Goal: Task Accomplishment & Management: Complete application form

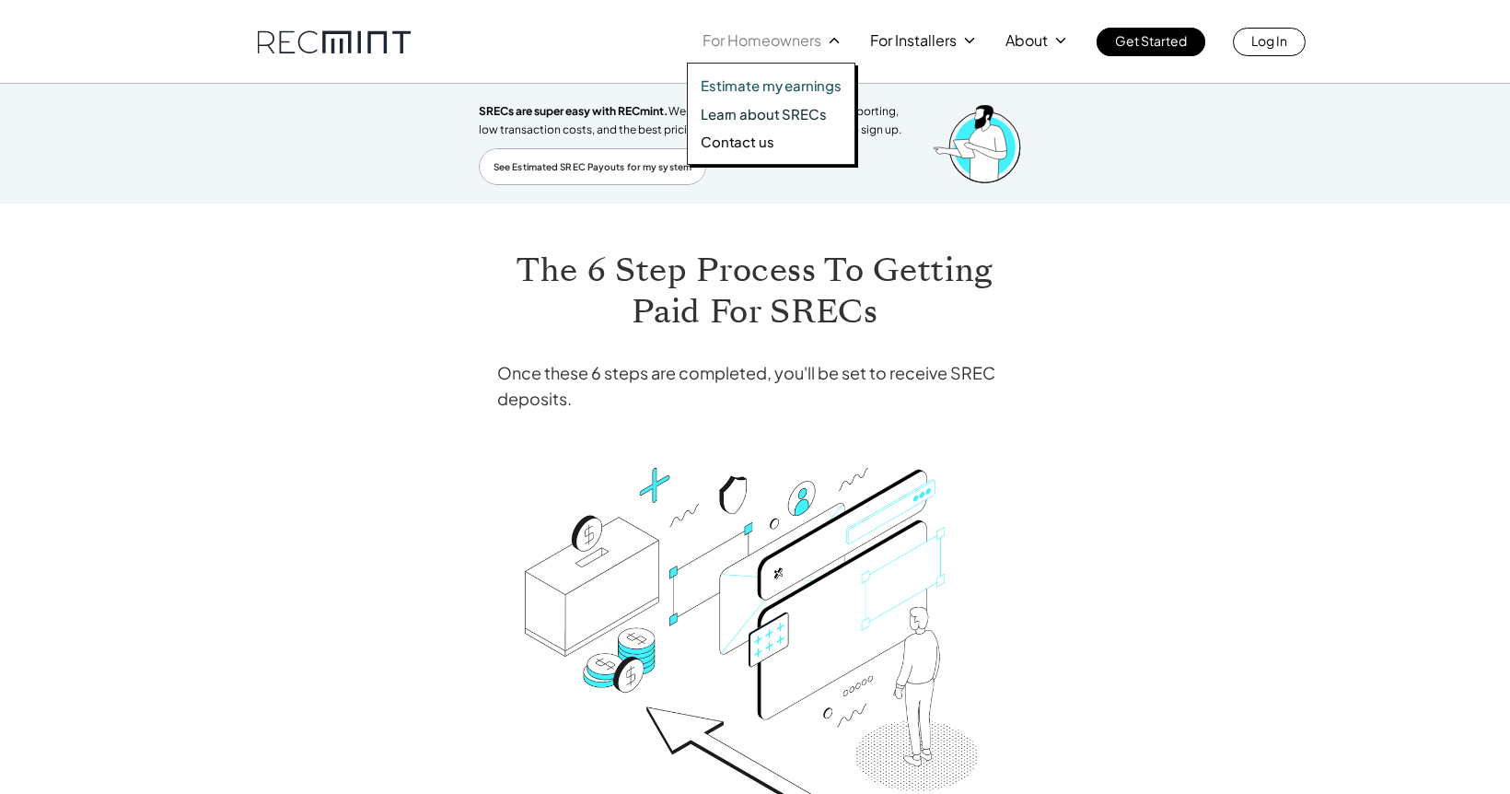
click at [760, 85] on p "Estimate my earnings" at bounding box center [771, 85] width 141 height 18
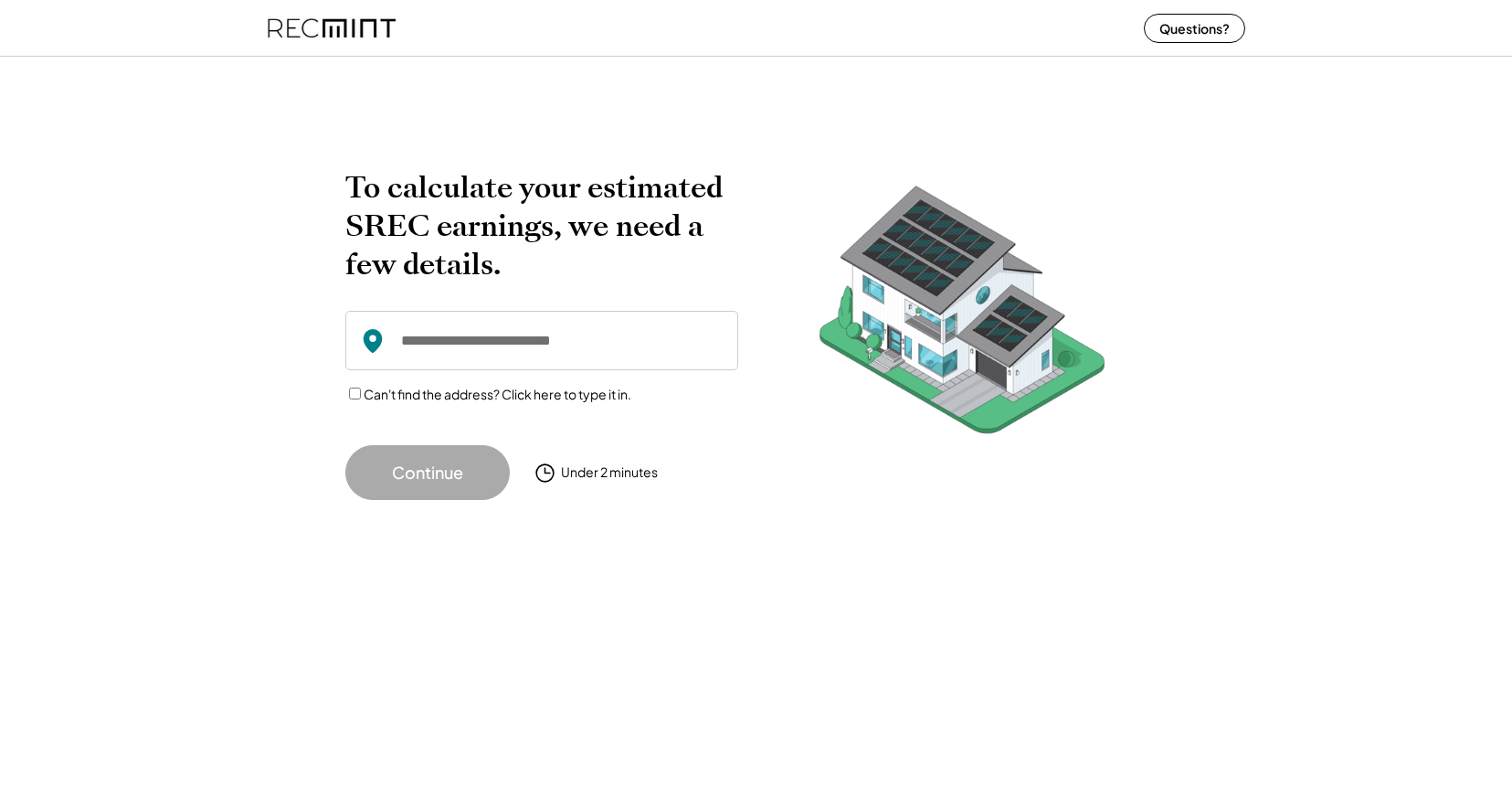
click at [489, 346] on input "input" at bounding box center [542, 340] width 393 height 60
click at [552, 354] on input "input" at bounding box center [542, 340] width 393 height 60
click at [431, 466] on button "Continue" at bounding box center [428, 471] width 165 height 55
click at [563, 344] on input "input" at bounding box center [542, 340] width 393 height 60
type input "**********"
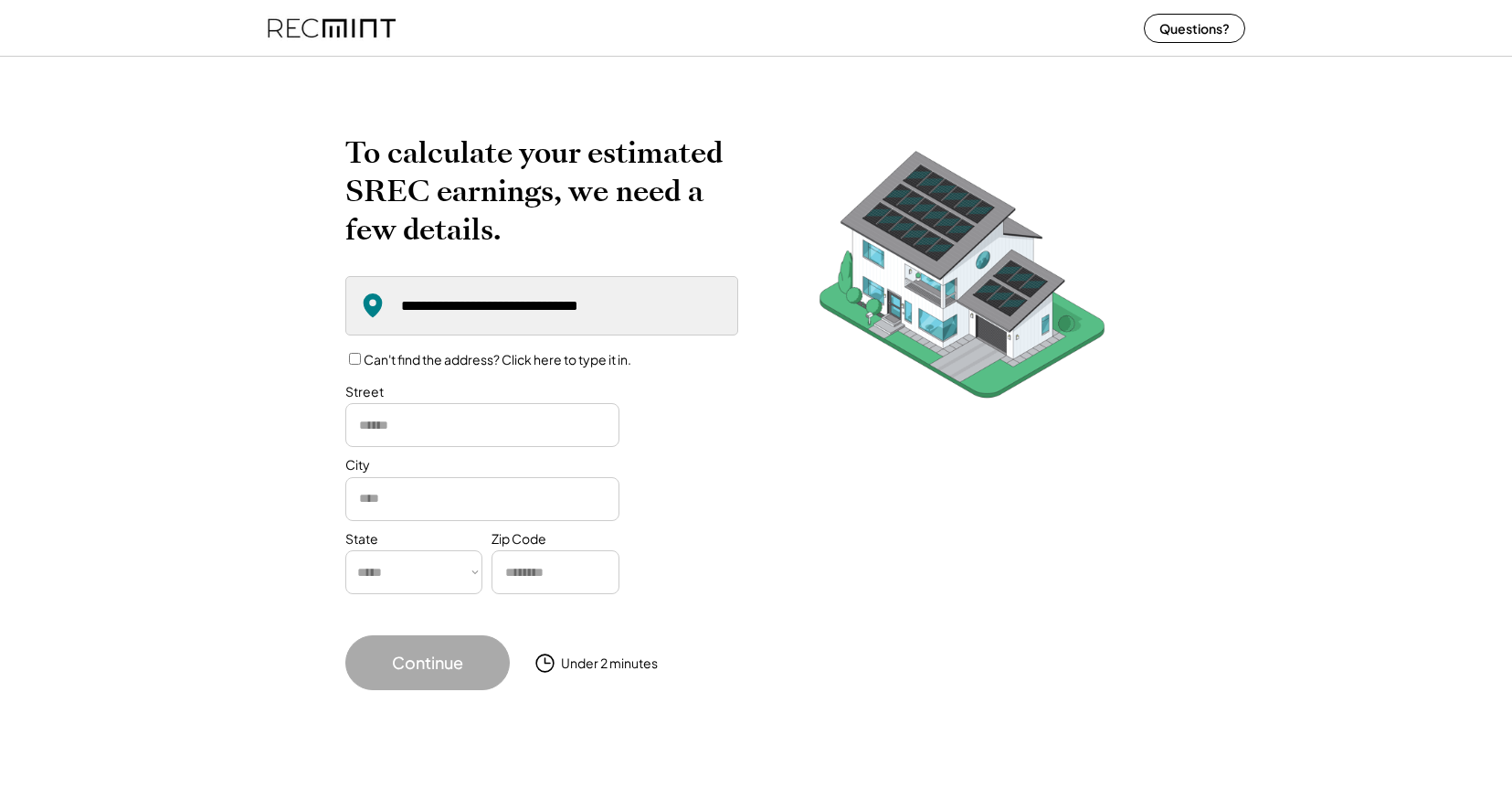
click at [451, 676] on button "Continue" at bounding box center [428, 662] width 165 height 55
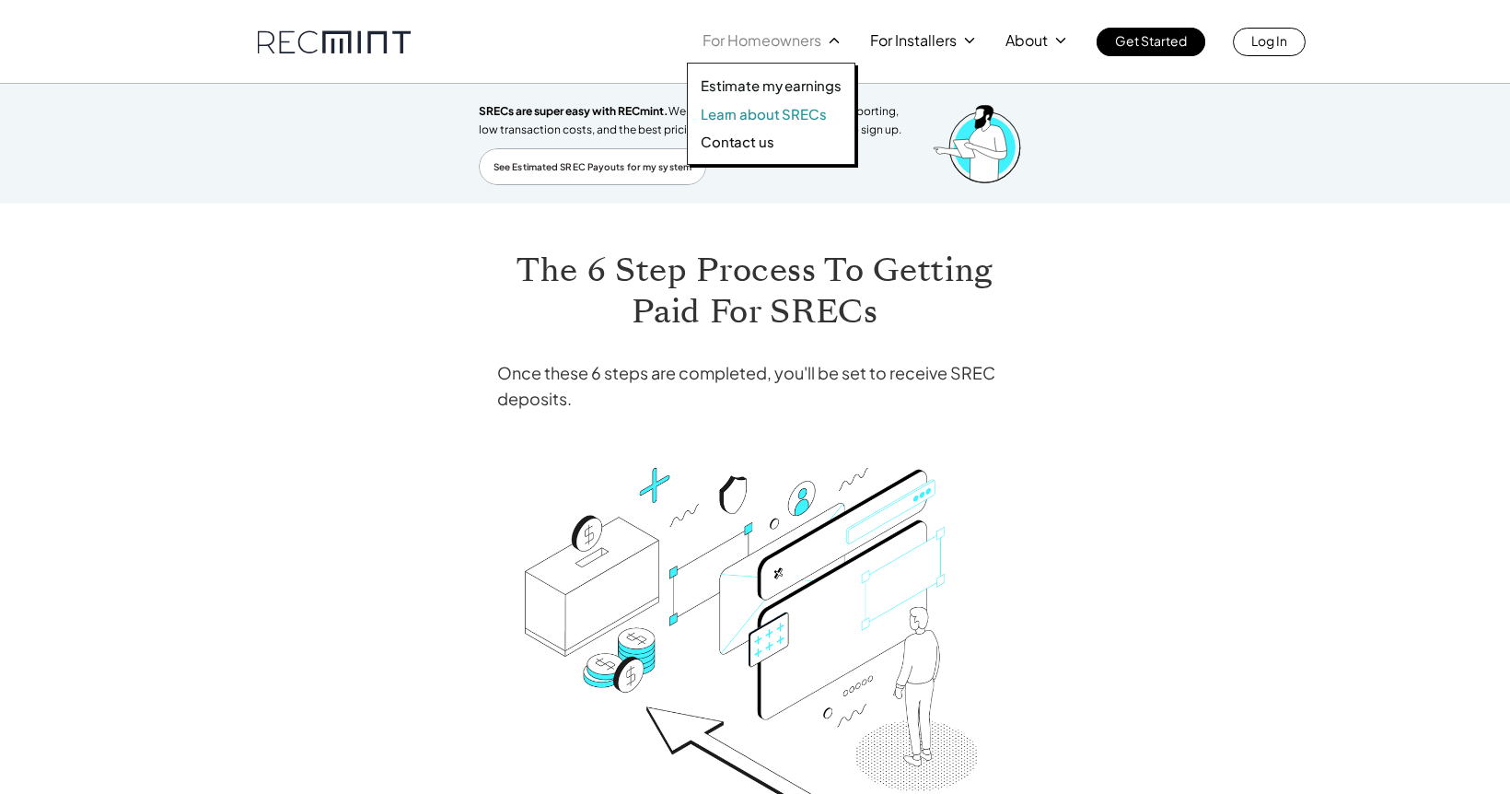
click at [805, 114] on p "Learn about SRECs" at bounding box center [763, 114] width 125 height 18
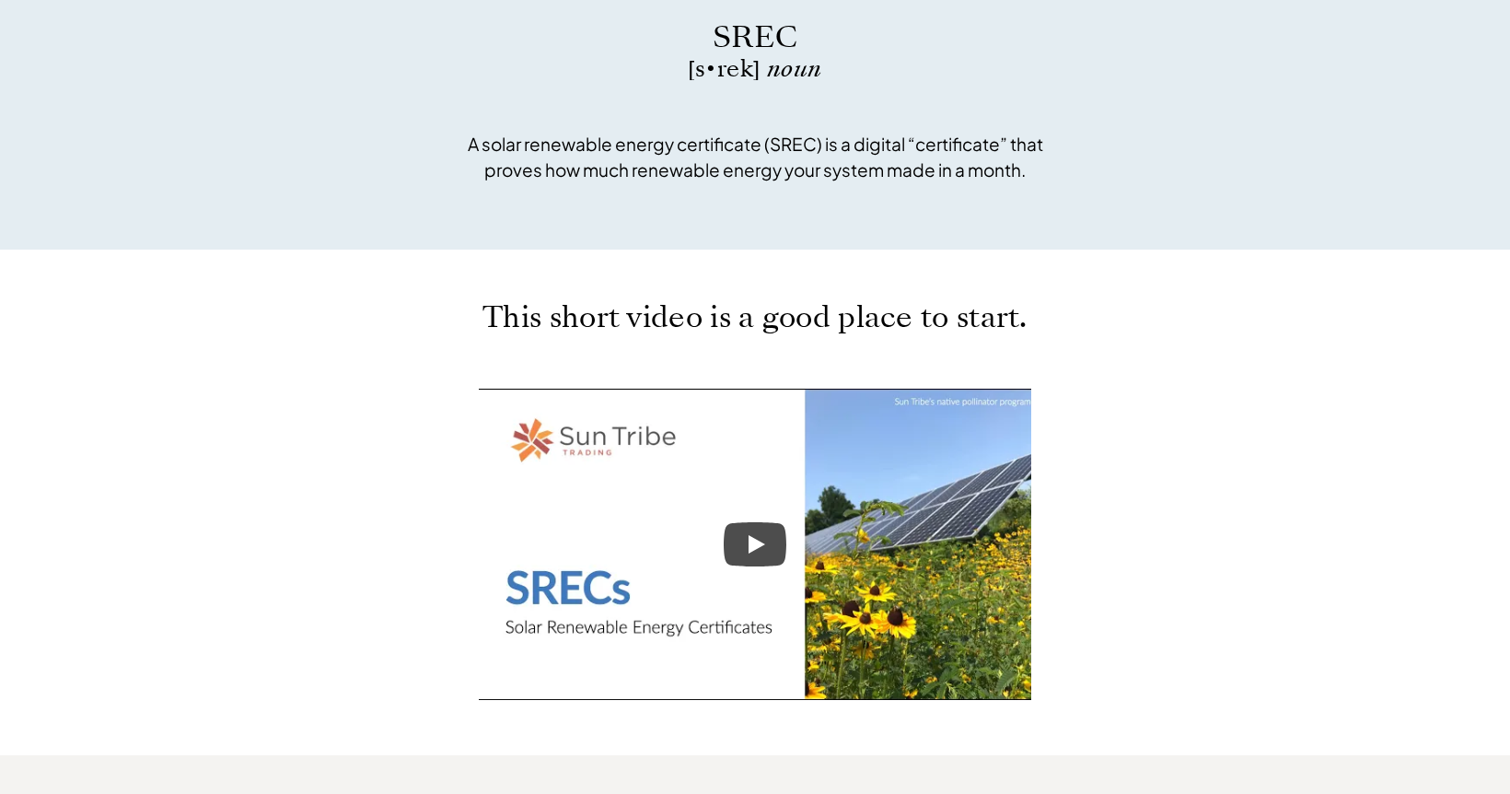
scroll to position [690, 0]
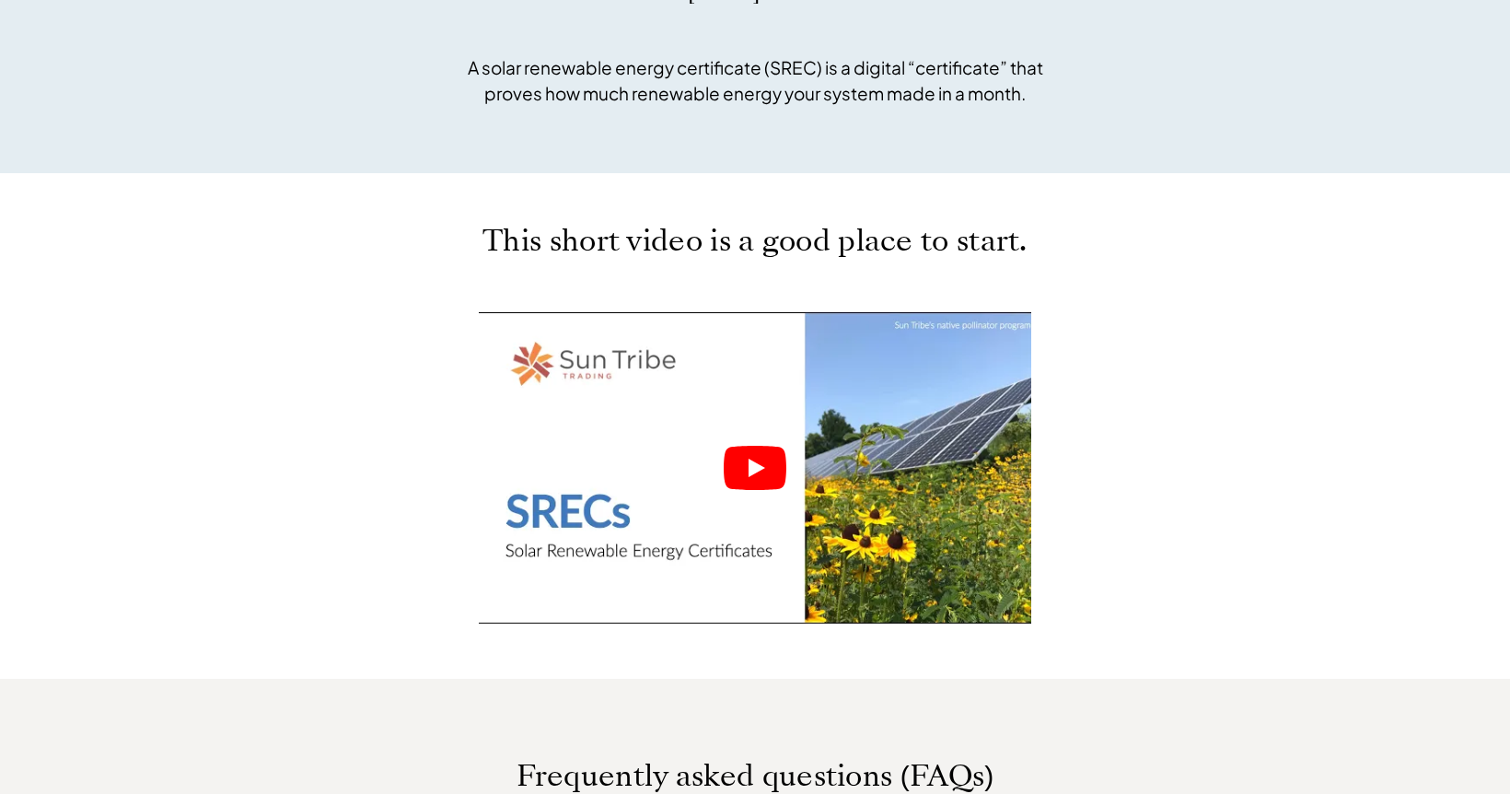
click at [769, 463] on icon "Play" at bounding box center [755, 468] width 63 height 44
